Goal: Register for event/course

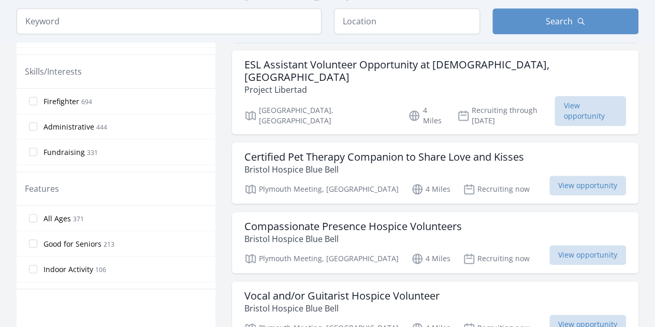
scroll to position [497, 0]
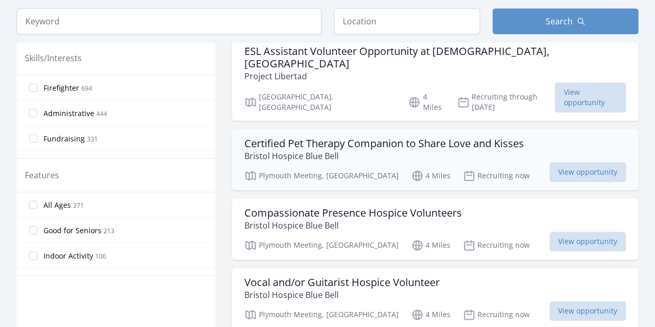
click at [330, 137] on h3 "Certified Pet Therapy Companion to Share Love and Kisses" at bounding box center [385, 143] width 280 height 12
click at [339, 198] on div "Compassionate Presence Hospice Volunteers Bristol Hospice Blue Bell Plymouth Me…" at bounding box center [435, 228] width 407 height 61
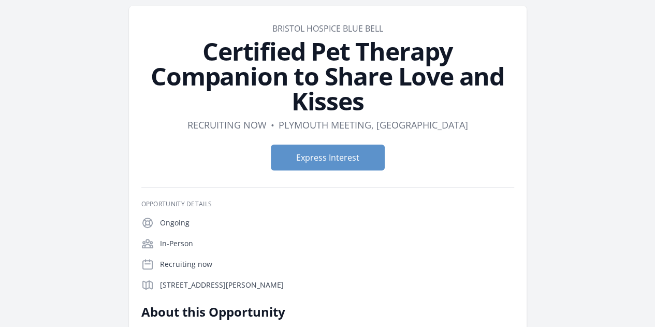
scroll to position [21, 0]
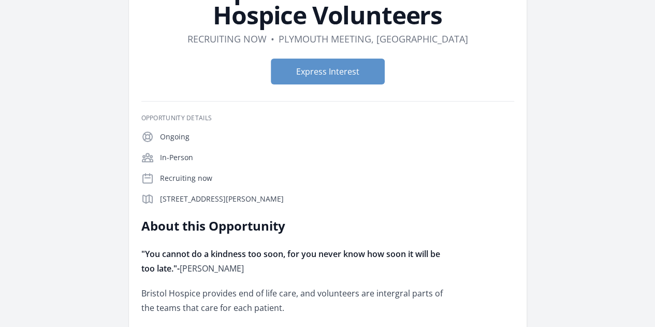
scroll to position [62, 0]
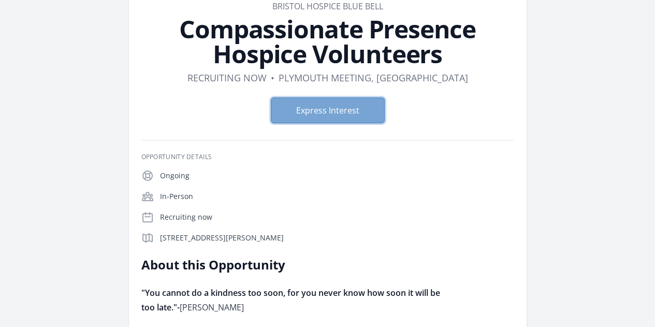
click at [329, 104] on button "Express Interest" at bounding box center [328, 110] width 114 height 26
